Goal: Transaction & Acquisition: Book appointment/travel/reservation

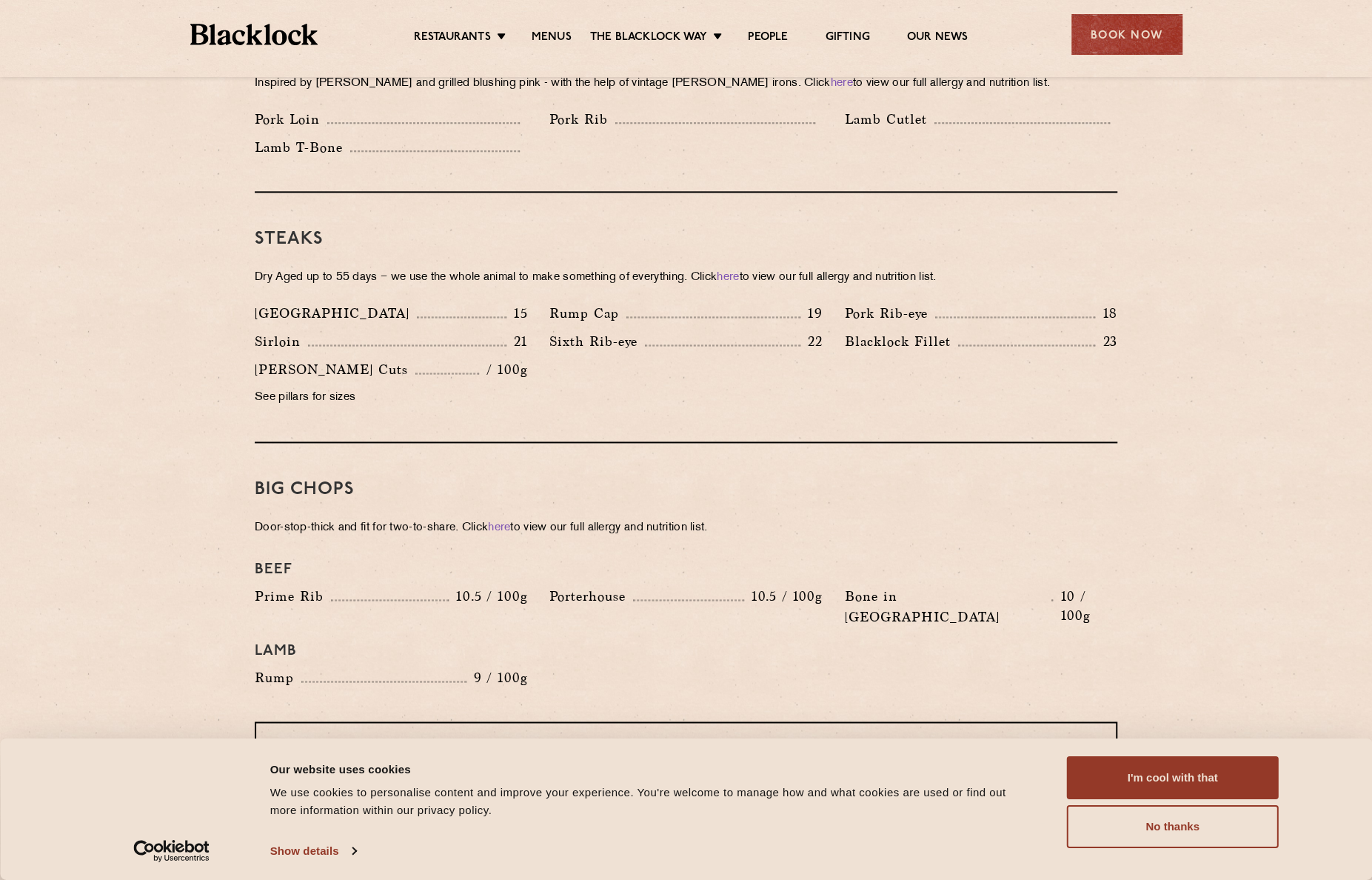
scroll to position [1333, 0]
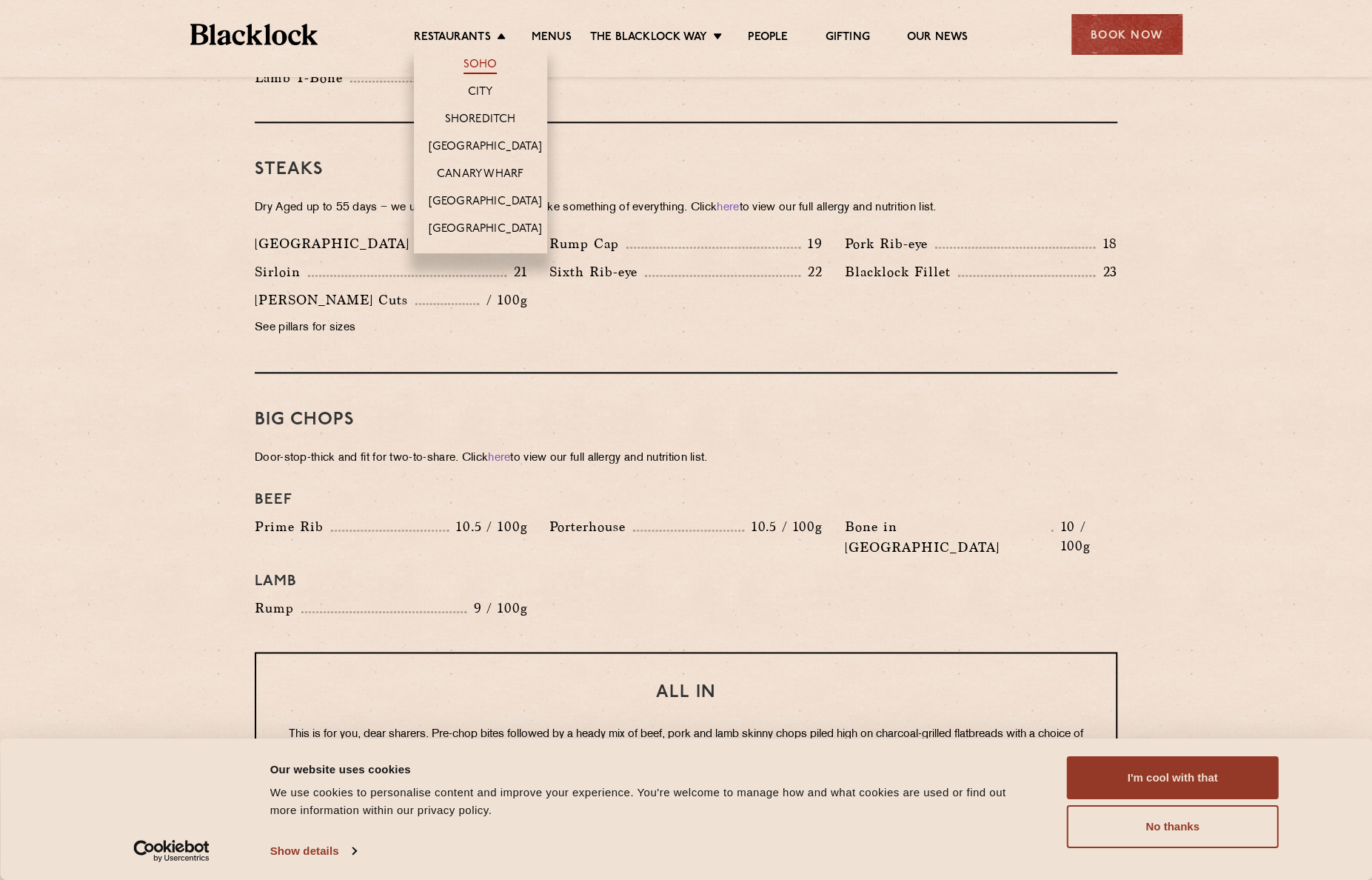
click at [494, 63] on link "Soho" at bounding box center [480, 66] width 34 height 17
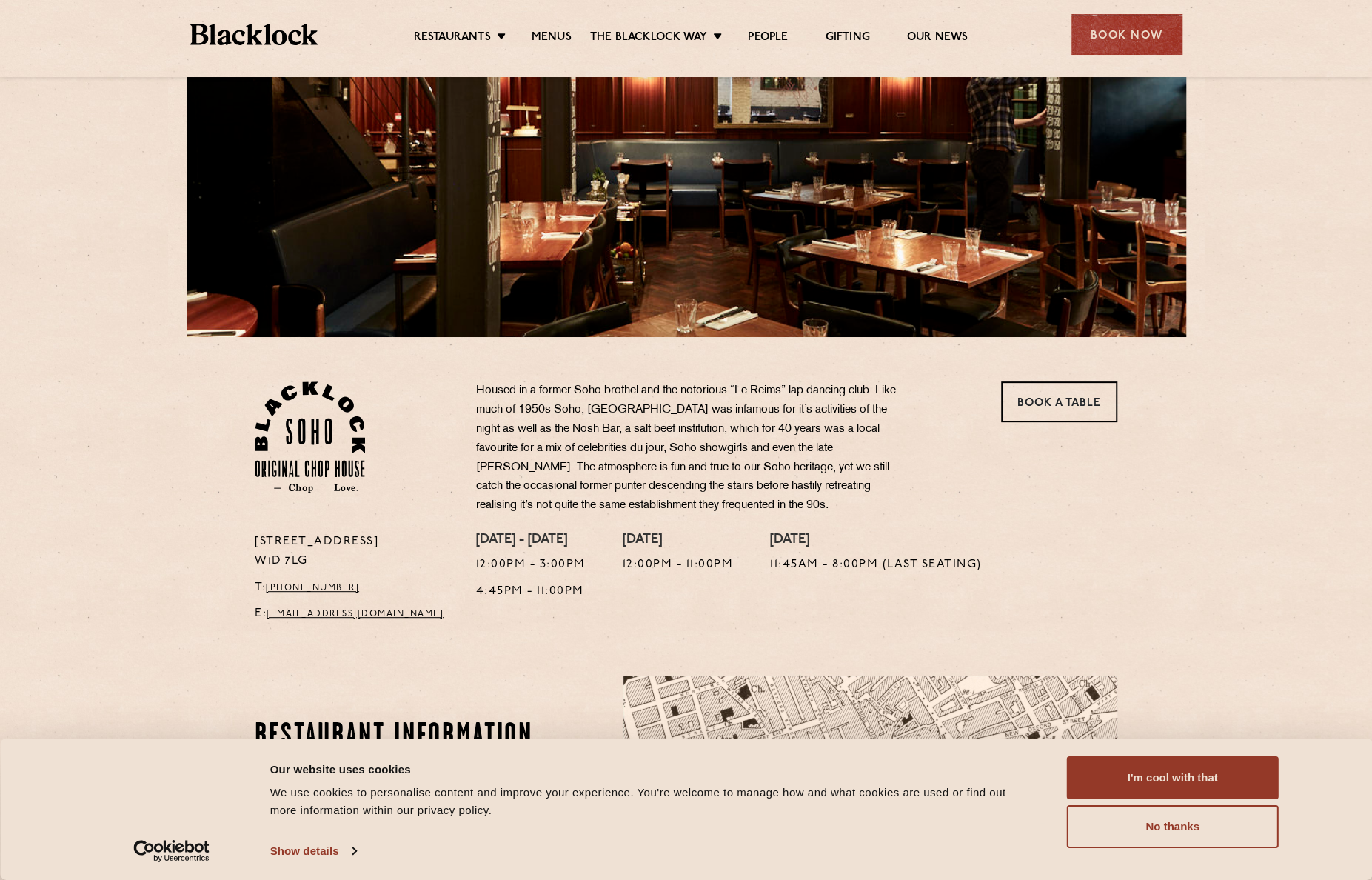
scroll to position [297, 0]
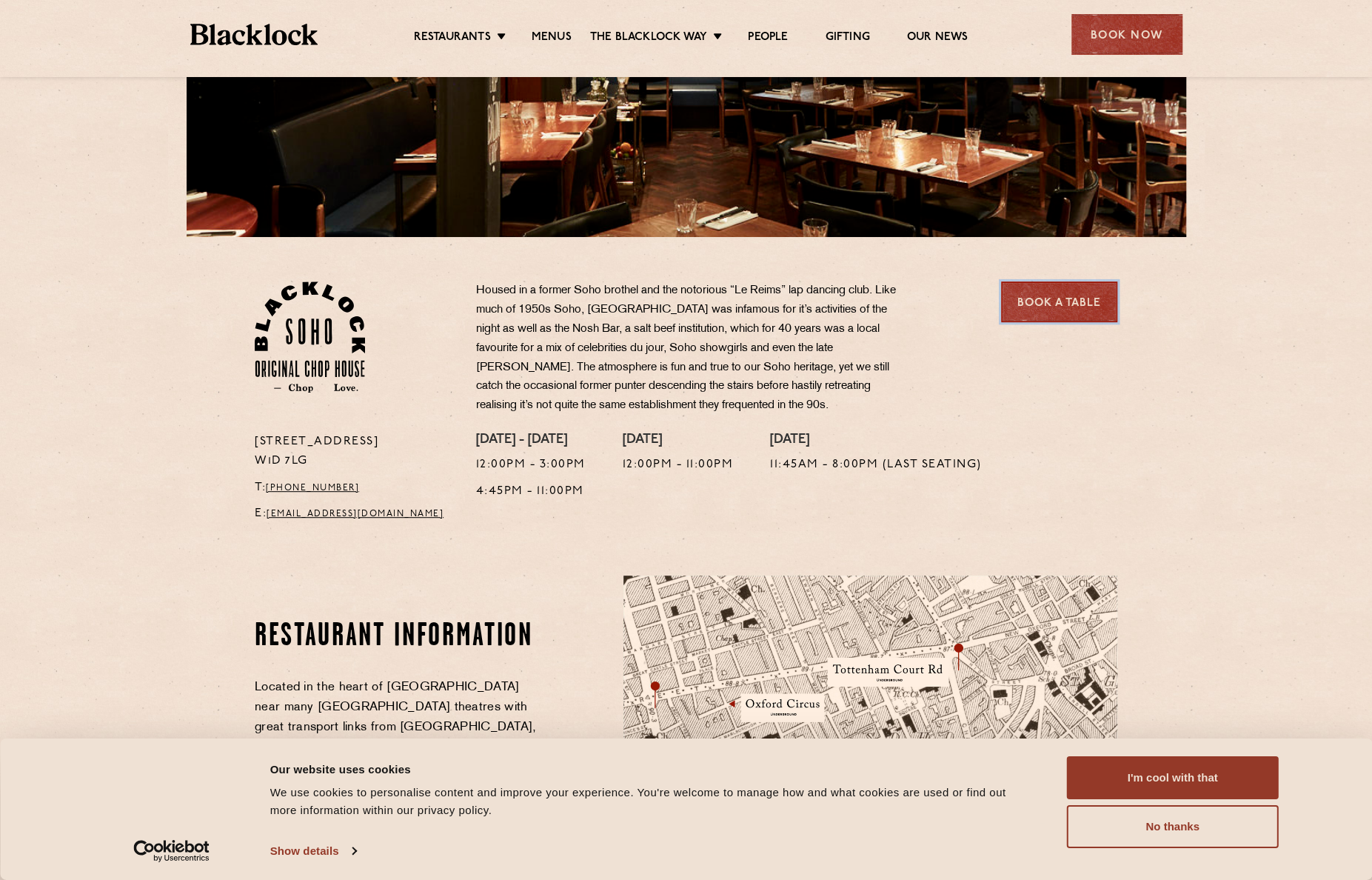
click at [1032, 290] on link "Book a Table" at bounding box center [1059, 302] width 116 height 41
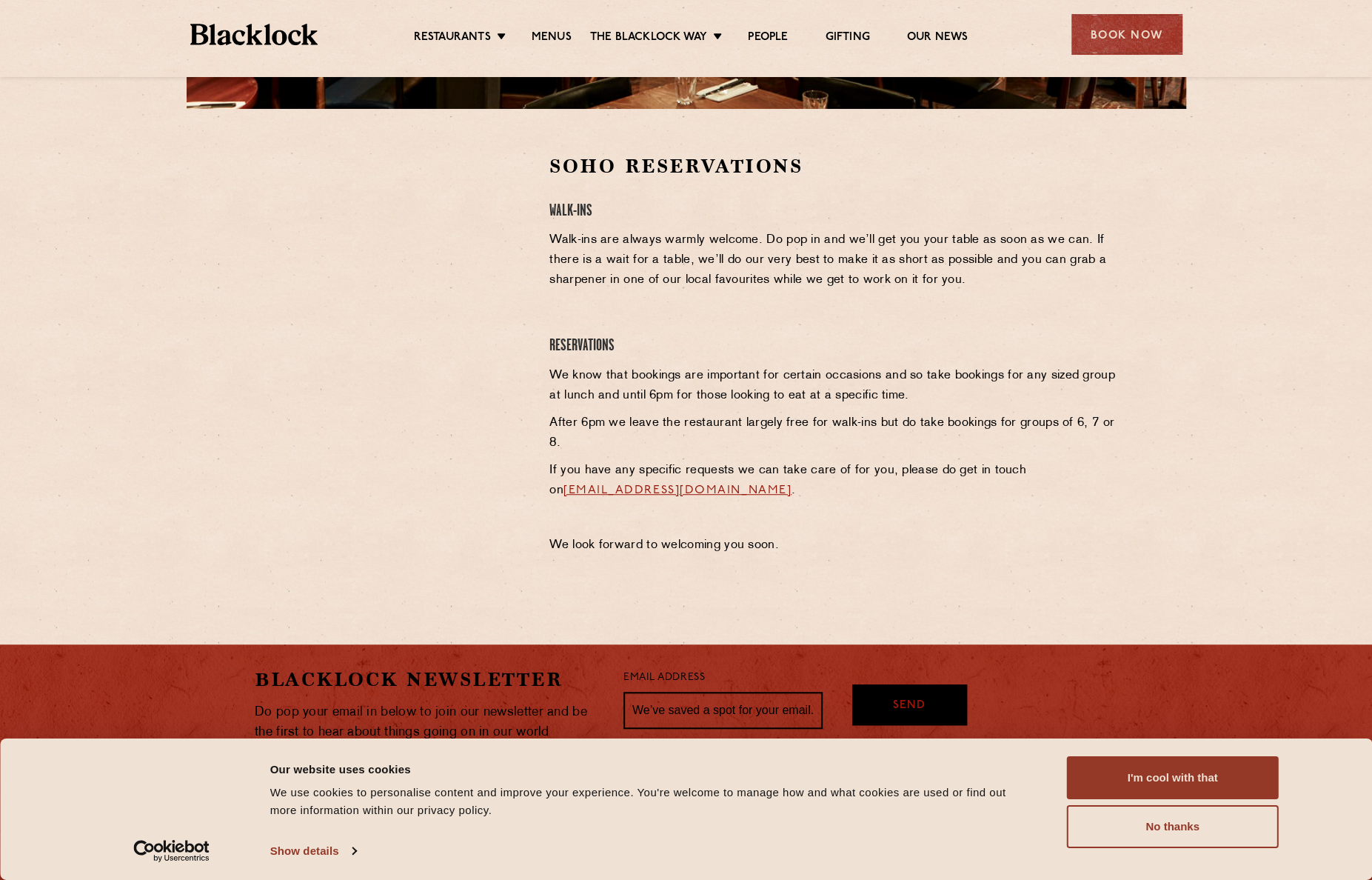
scroll to position [444, 0]
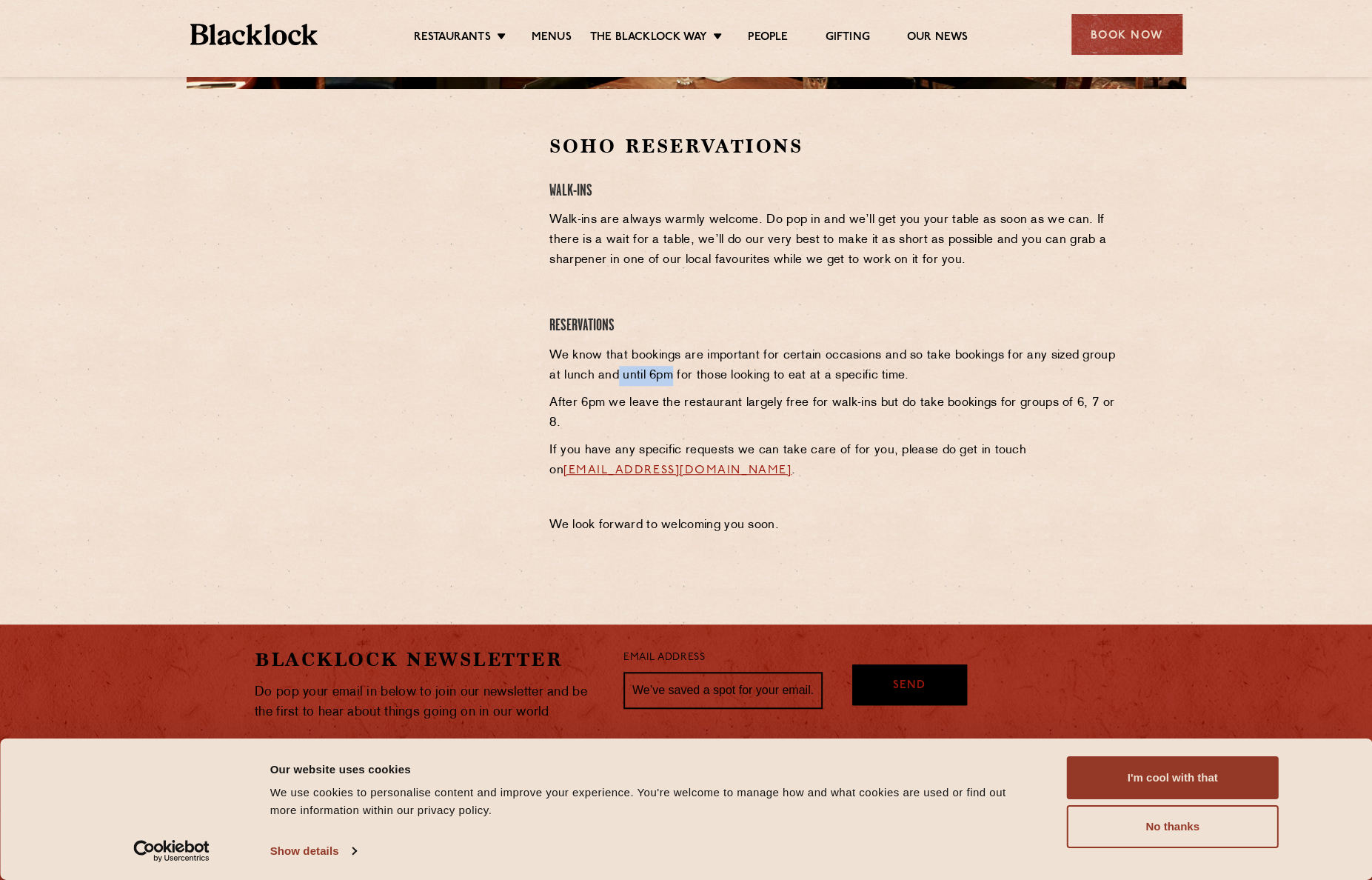
drag, startPoint x: 616, startPoint y: 374, endPoint x: 668, endPoint y: 374, distance: 52.0
click at [668, 374] on p "We know that bookings are important for certain occasions and so take bookings …" at bounding box center [833, 366] width 568 height 40
click at [742, 382] on p "We know that bookings are important for certain occasions and so take bookings …" at bounding box center [833, 366] width 568 height 40
drag, startPoint x: 620, startPoint y: 403, endPoint x: 708, endPoint y: 403, distance: 88.0
click at [708, 403] on p "After 6pm we leave the restaurant largely free for walk-ins but do take booking…" at bounding box center [833, 413] width 568 height 40
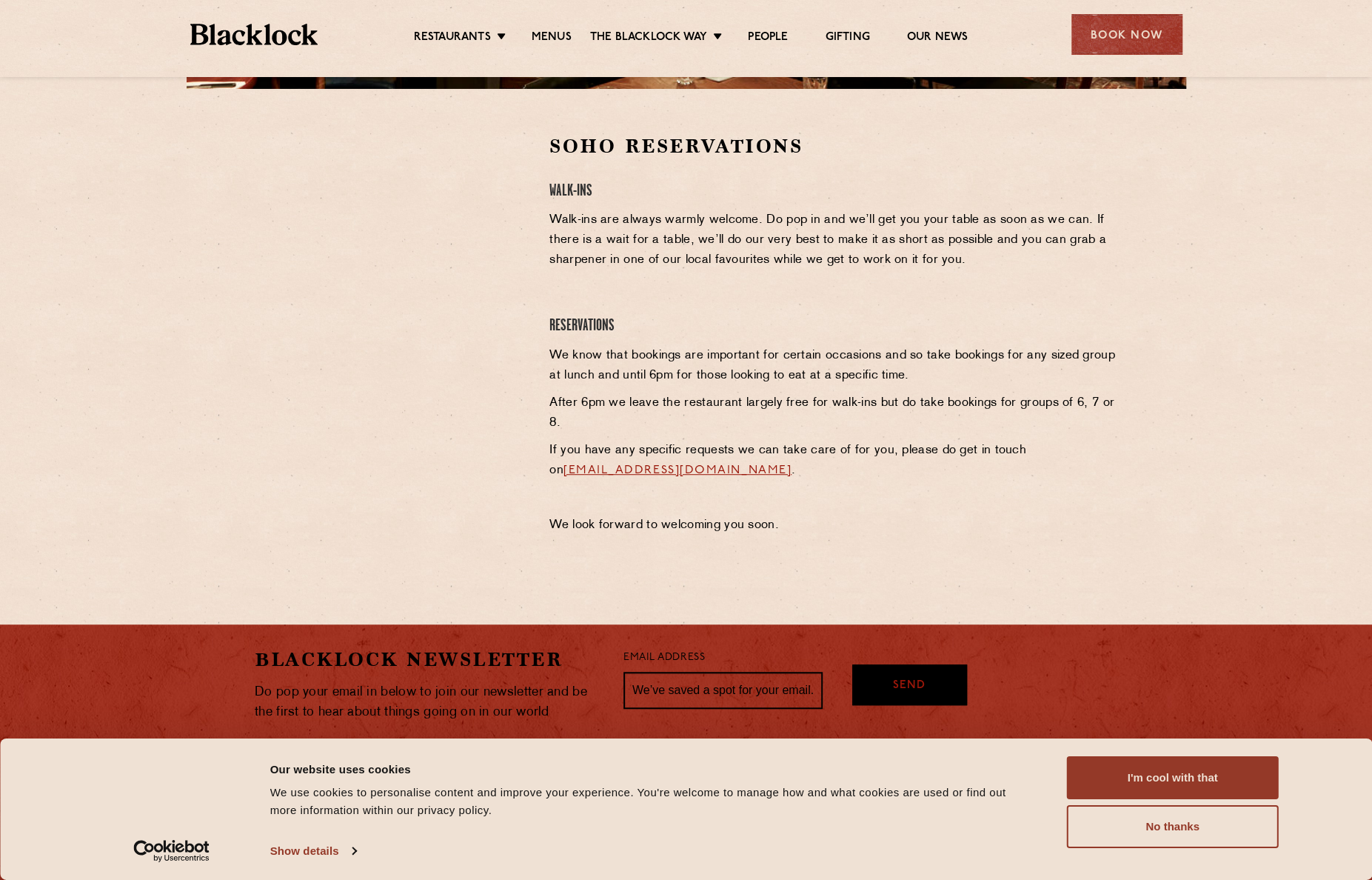
click at [767, 406] on p "After 6pm we leave the restaurant largely free for walk-ins but do take booking…" at bounding box center [833, 413] width 568 height 40
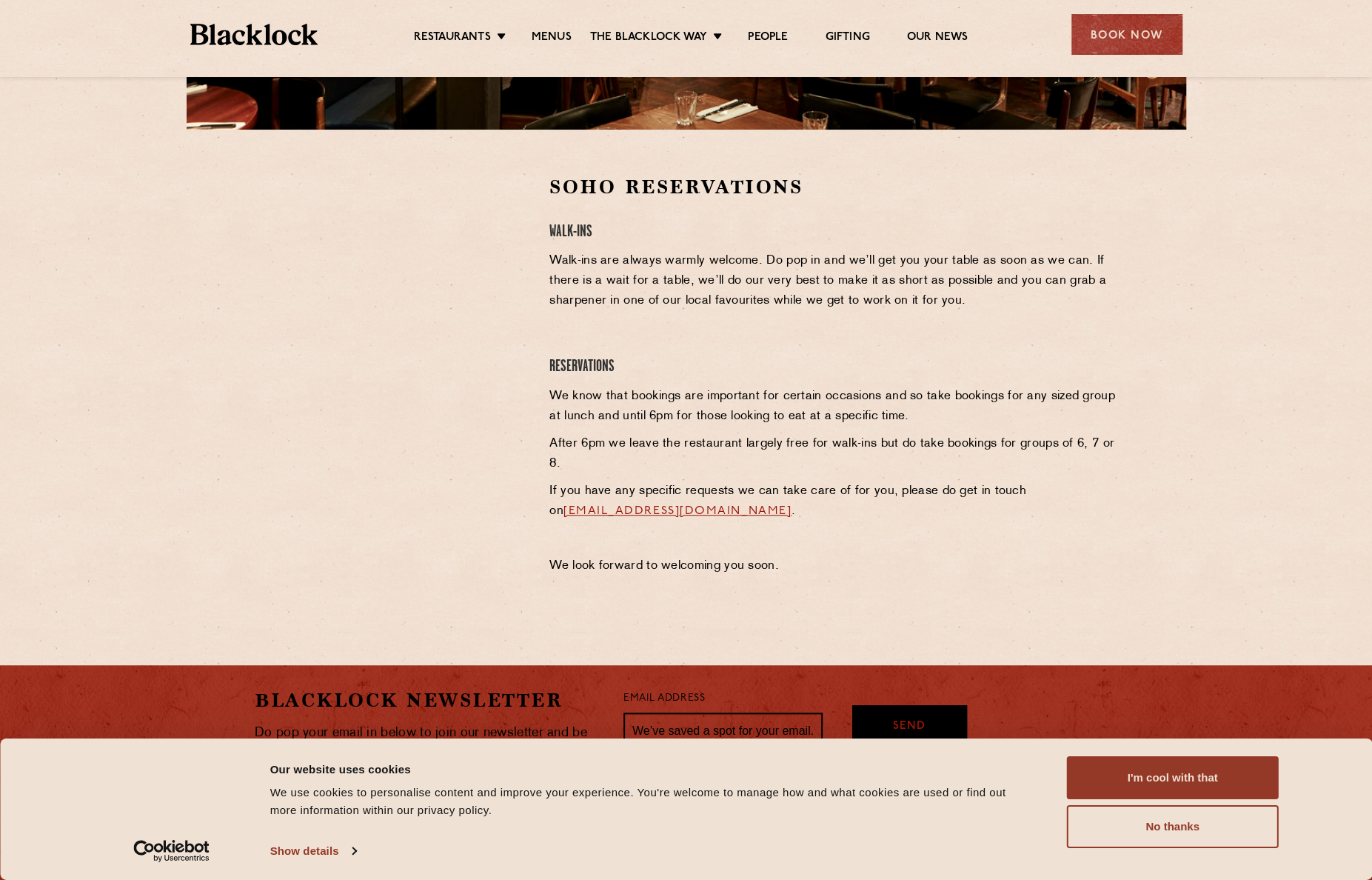
scroll to position [297, 0]
